Goal: Information Seeking & Learning: Understand process/instructions

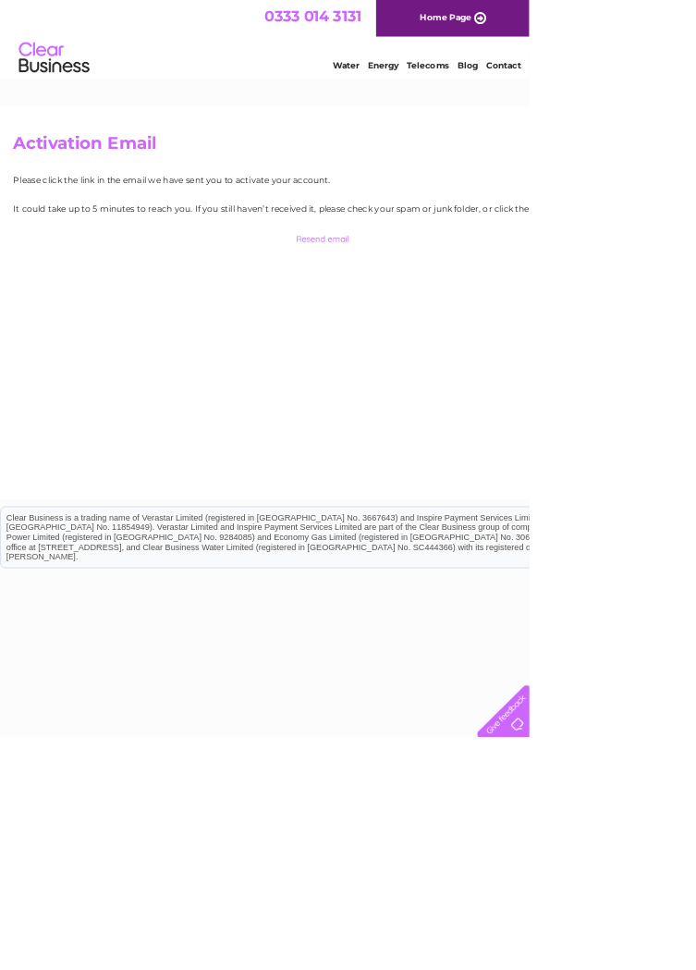
click at [85, 96] on img at bounding box center [71, 76] width 94 height 56
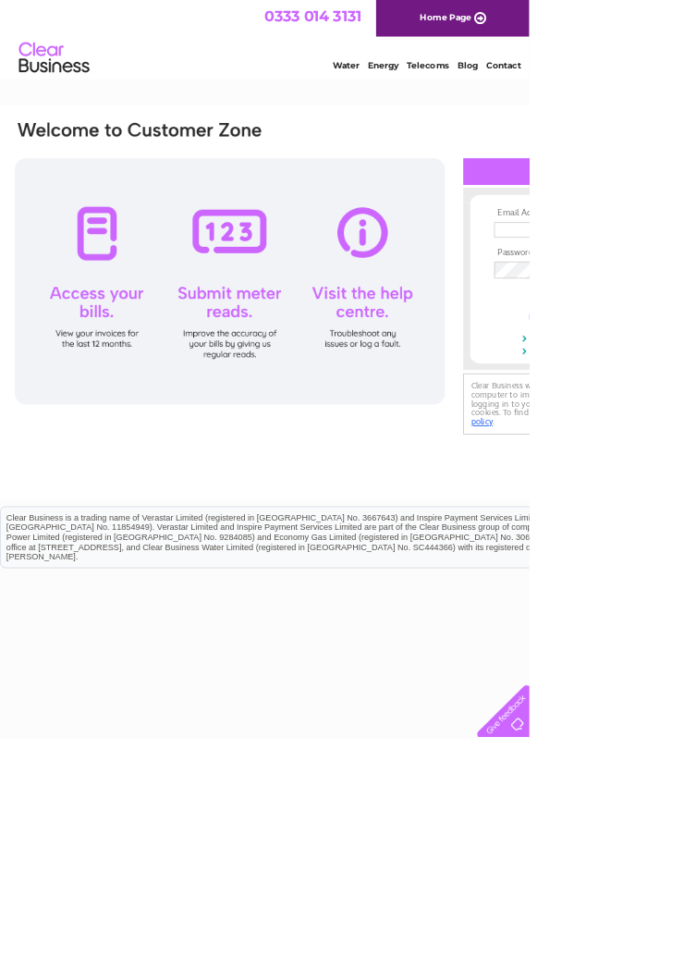
type input "C"
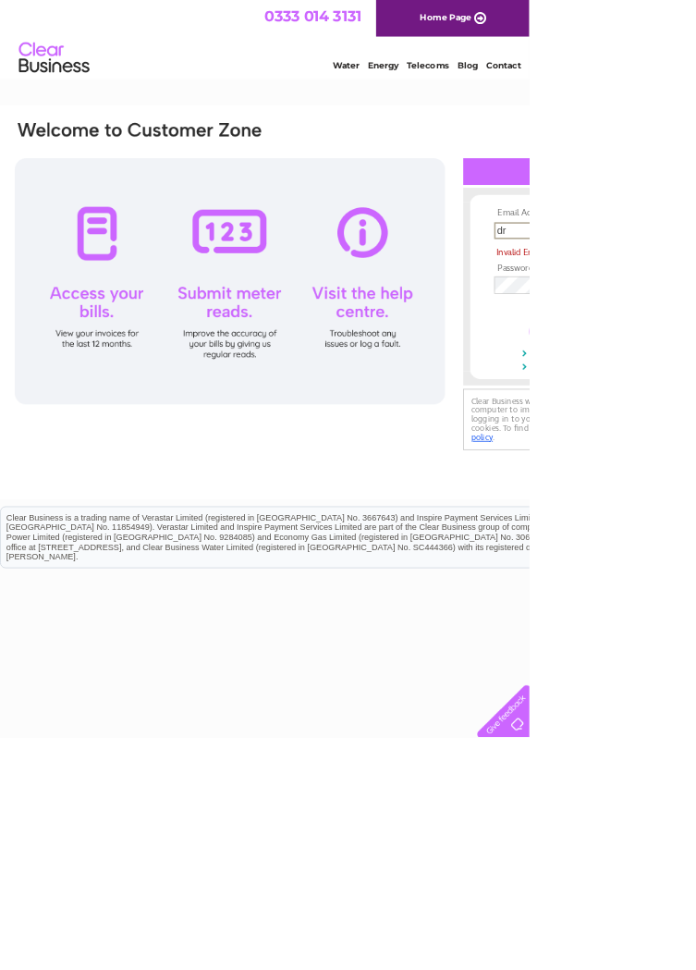
type input "d"
type input "C"
type input "craig@craigmurray.com"
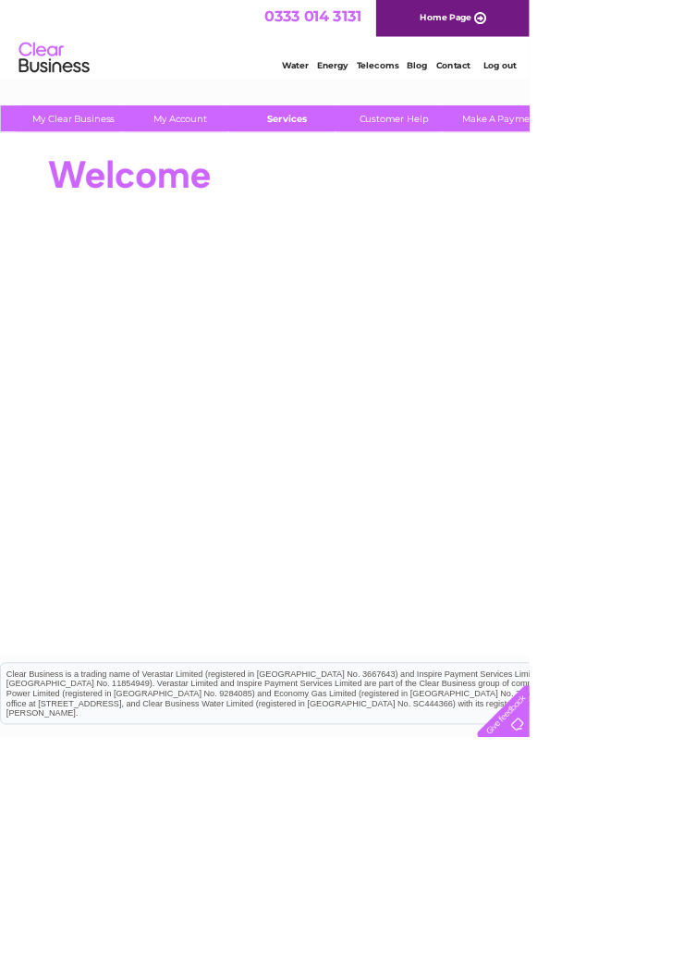
click at [390, 157] on link "Services" at bounding box center [377, 156] width 153 height 34
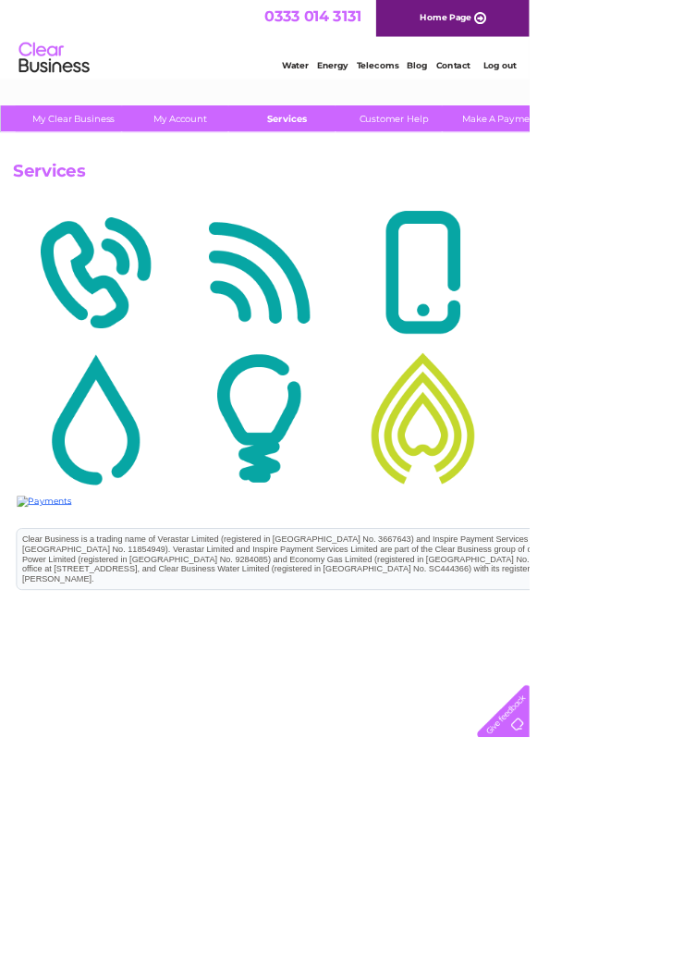
click at [404, 160] on link "Services" at bounding box center [377, 156] width 153 height 34
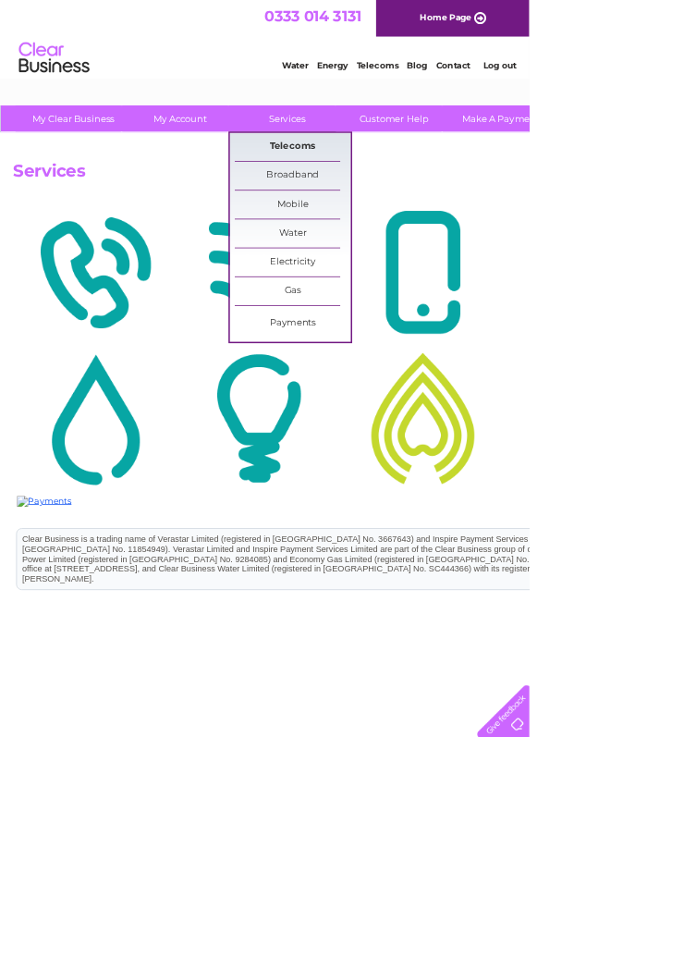
click at [411, 190] on link "Telecoms" at bounding box center [385, 193] width 153 height 37
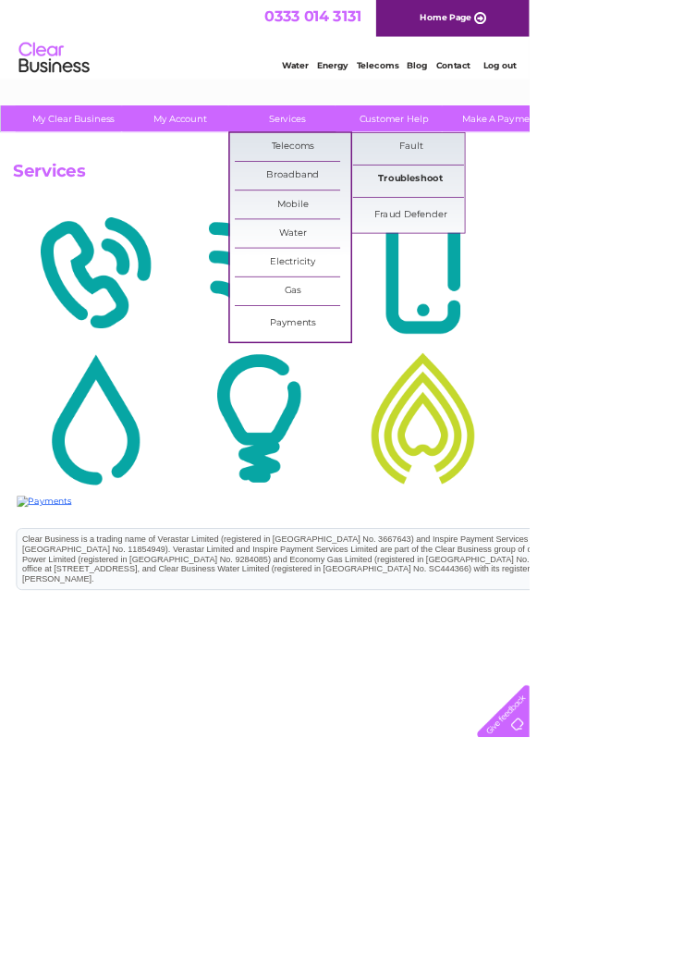
click at [581, 232] on link "Troubleshoot" at bounding box center [540, 235] width 153 height 37
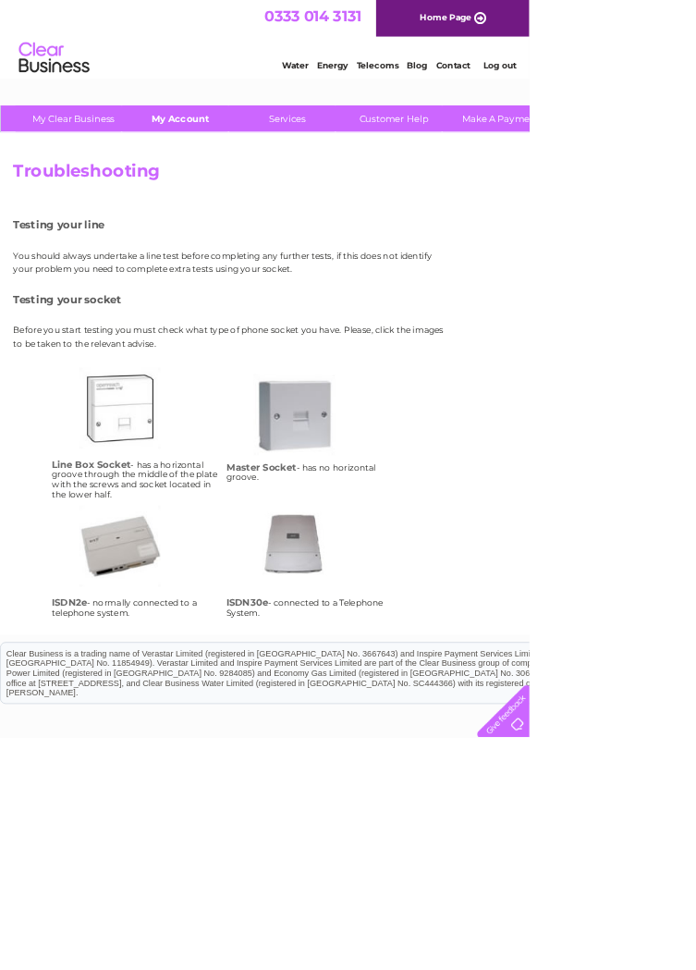
click at [243, 162] on link "My Account" at bounding box center [237, 156] width 153 height 34
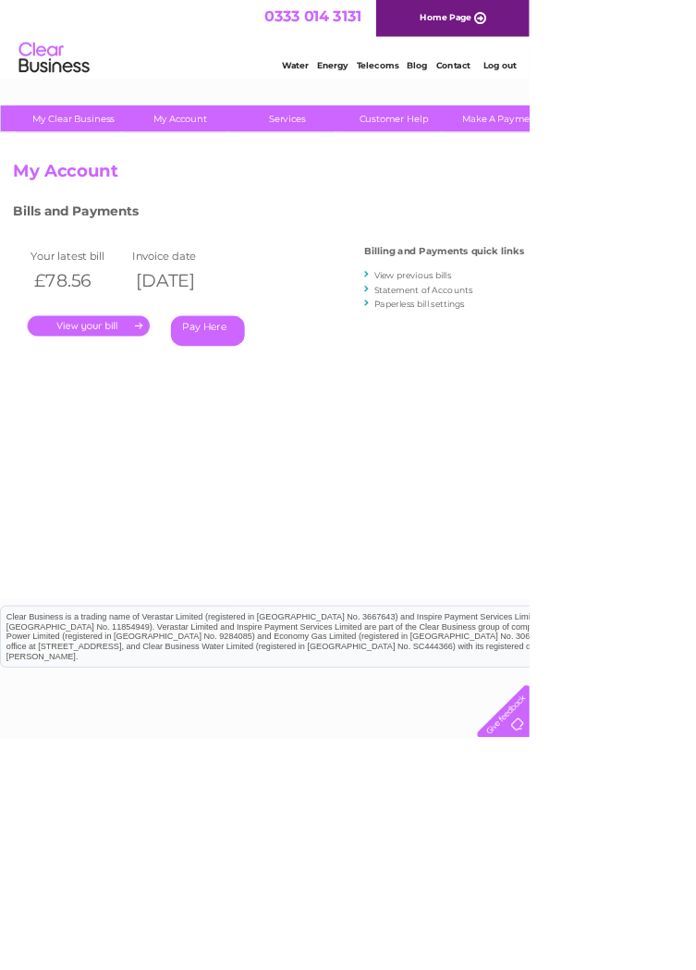
click at [607, 91] on link "Contact" at bounding box center [595, 86] width 45 height 14
